Goal: Information Seeking & Learning: Learn about a topic

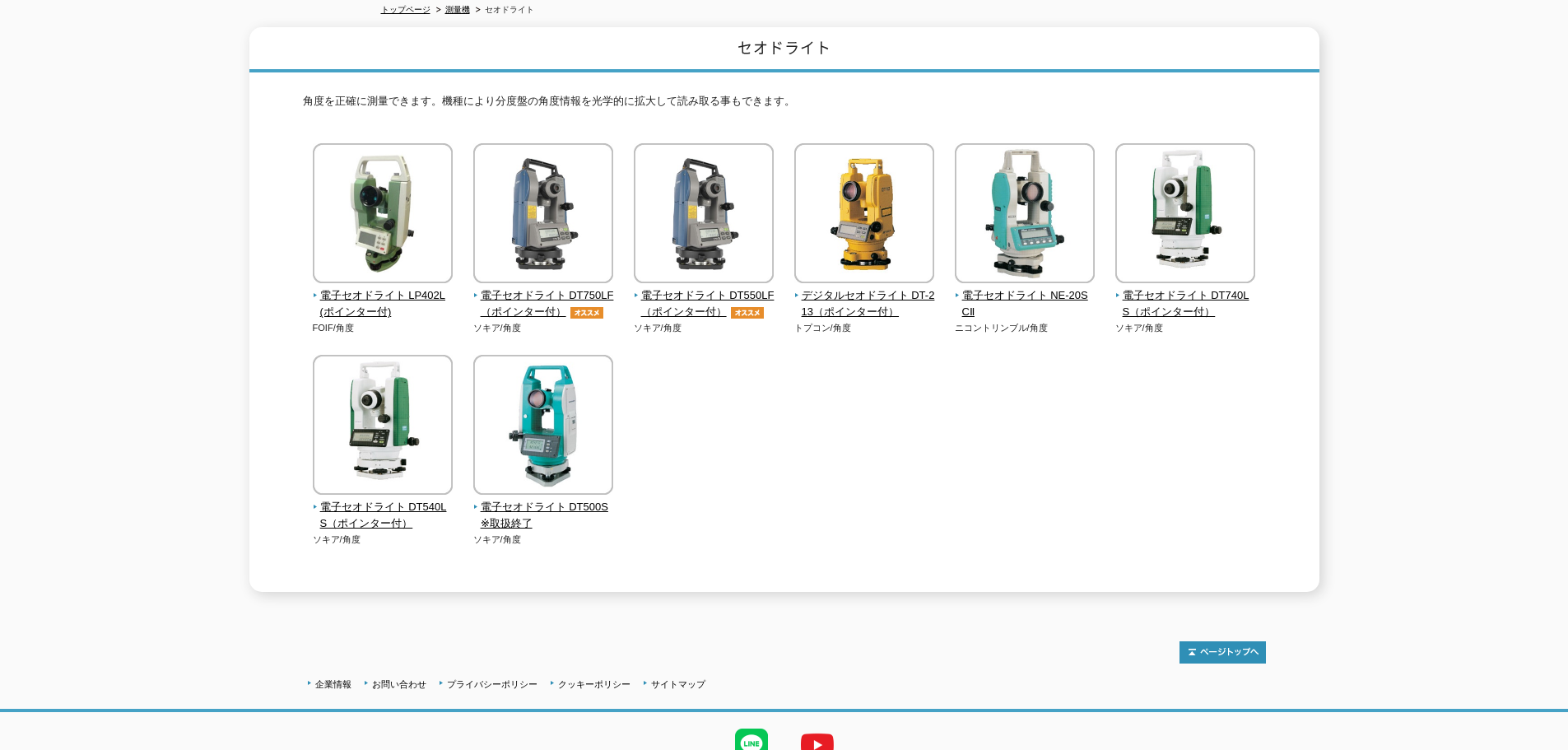
scroll to position [54, 0]
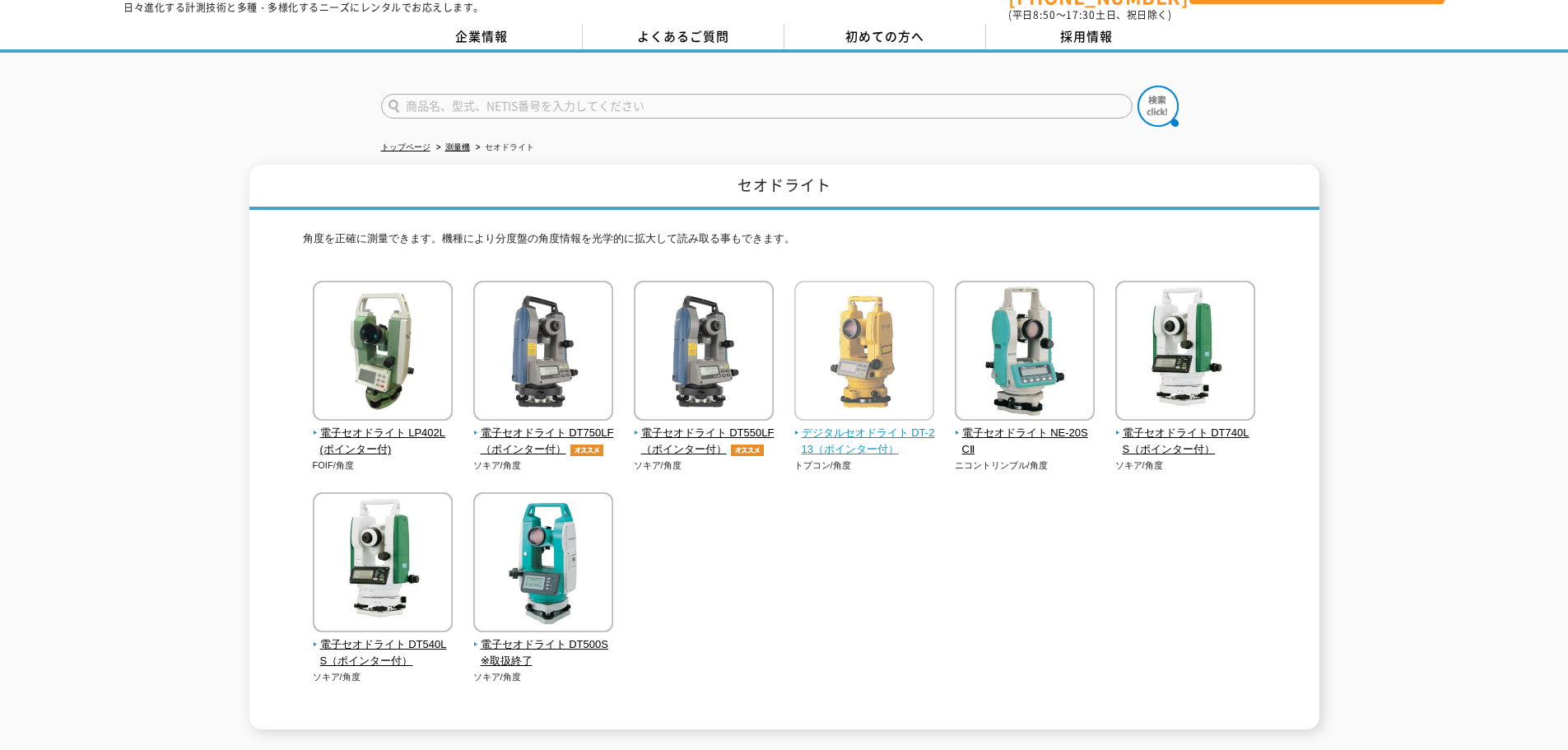
click at [874, 437] on span "デジタルセオドライト DT-213（ポインター付）" at bounding box center [864, 442] width 141 height 35
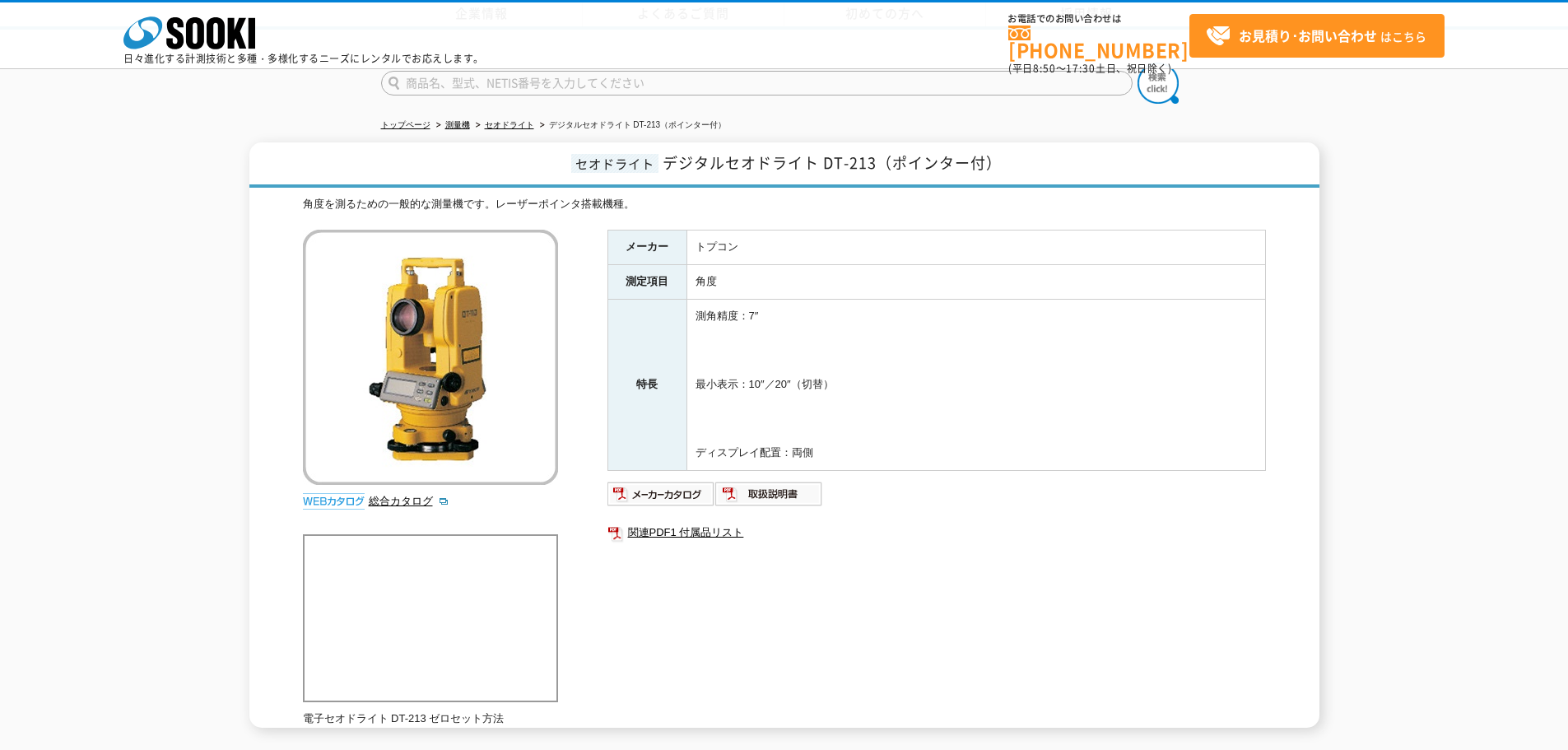
scroll to position [137, 0]
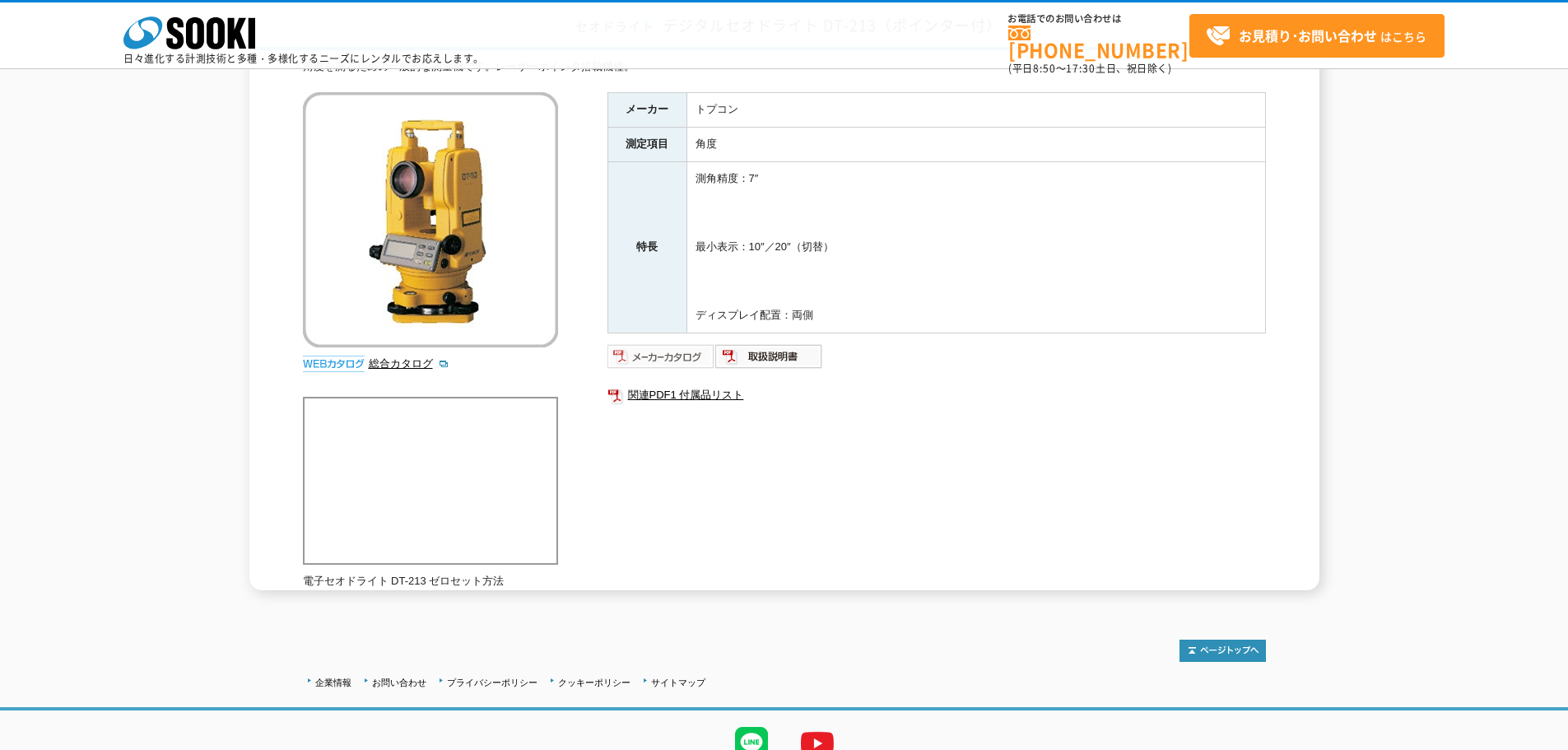
click at [663, 359] on img at bounding box center [662, 357] width 108 height 26
